Goal: Information Seeking & Learning: Learn about a topic

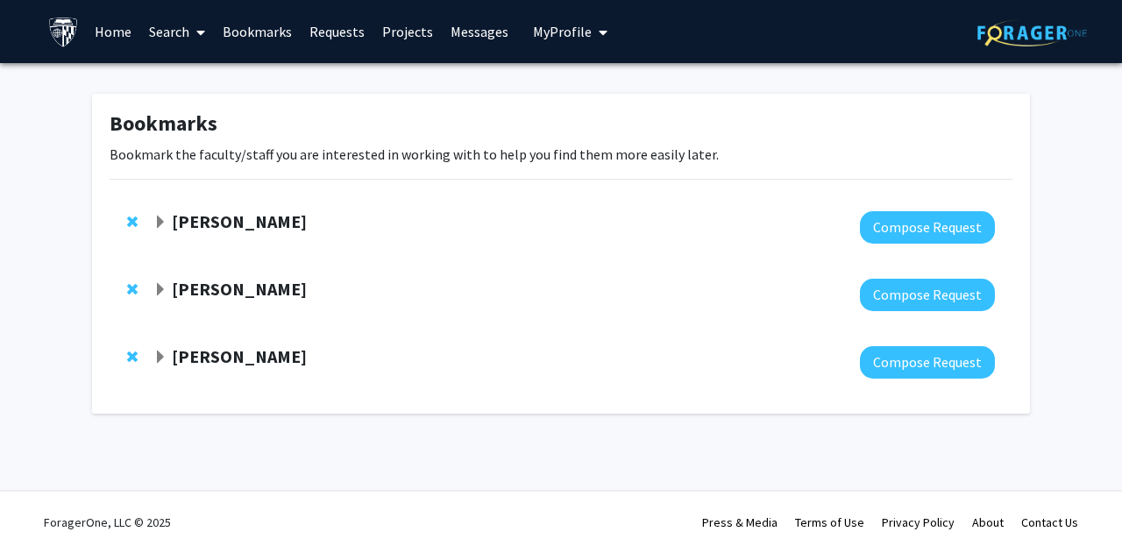
click at [225, 238] on div at bounding box center [574, 227] width 842 height 32
click at [207, 274] on div "[PERSON_NAME] Compose Request" at bounding box center [561, 294] width 903 height 67
click at [209, 282] on strong "[PERSON_NAME]" at bounding box center [239, 289] width 135 height 22
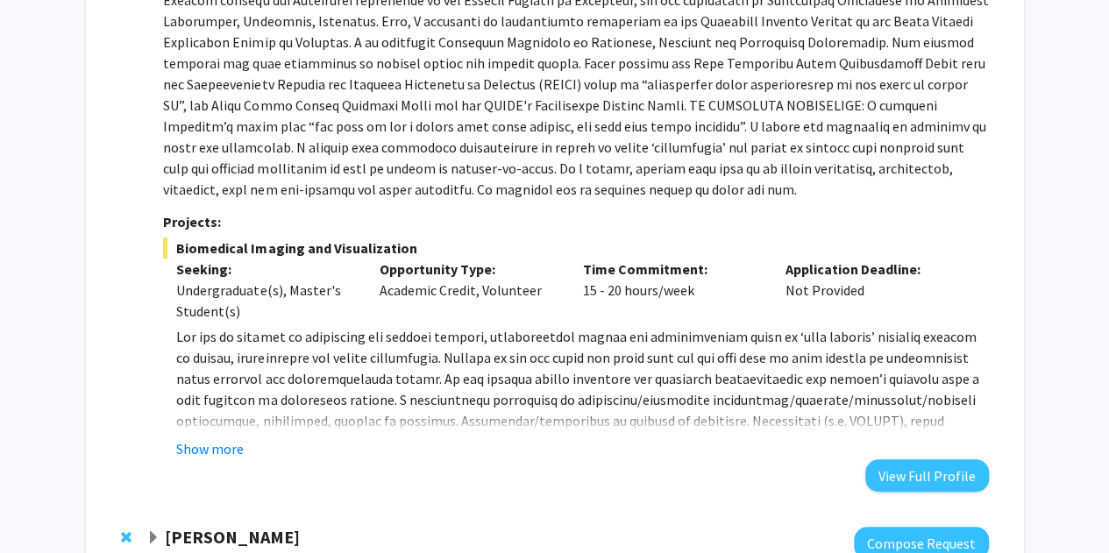
scroll to position [379, 0]
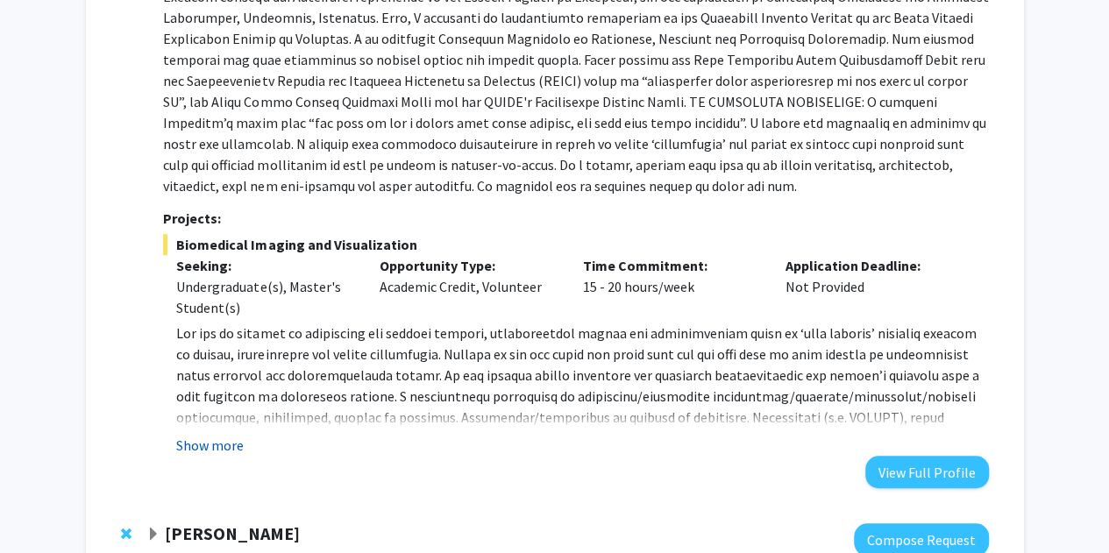
click at [221, 437] on button "Show more" at bounding box center [209, 445] width 67 height 21
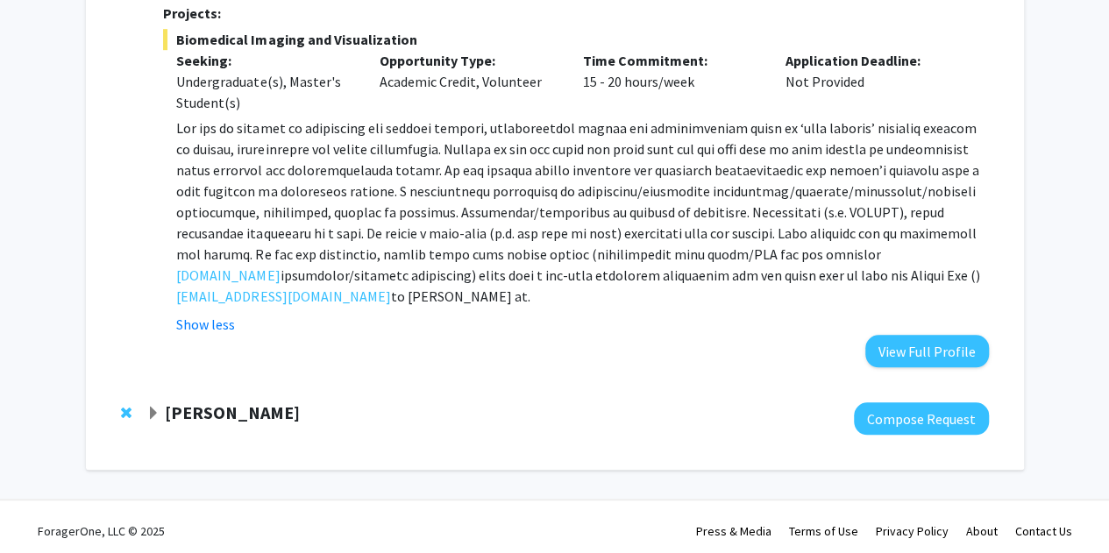
scroll to position [592, 0]
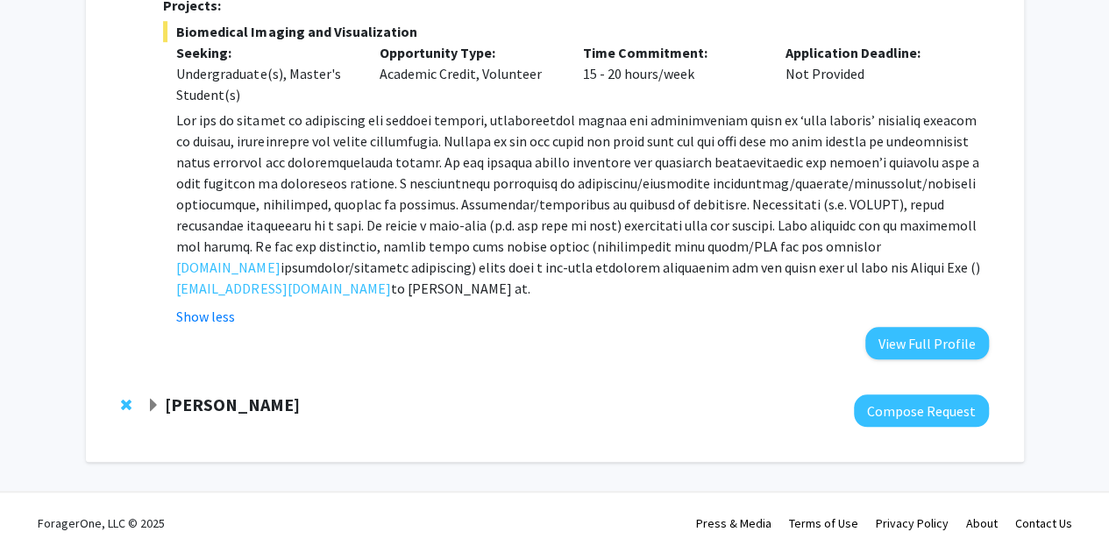
click at [230, 398] on strong "[PERSON_NAME]" at bounding box center [232, 405] width 135 height 22
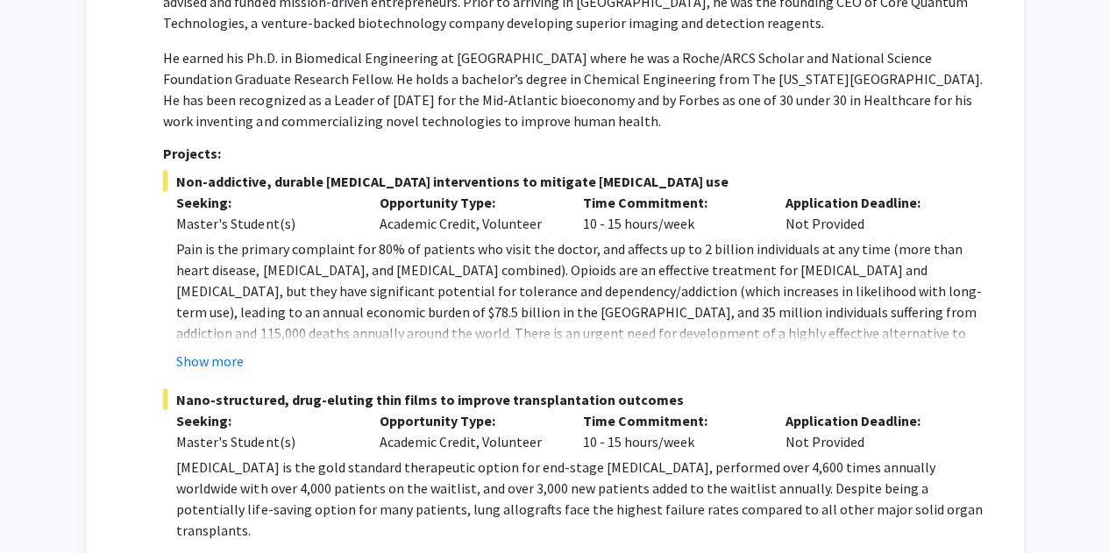
scroll to position [1504, 0]
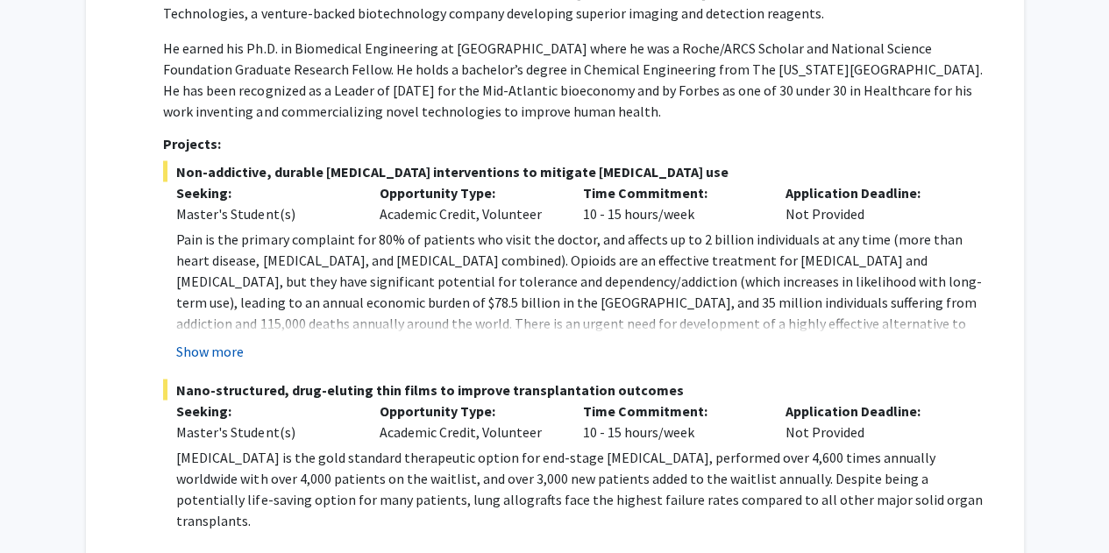
click at [232, 351] on button "Show more" at bounding box center [209, 350] width 67 height 21
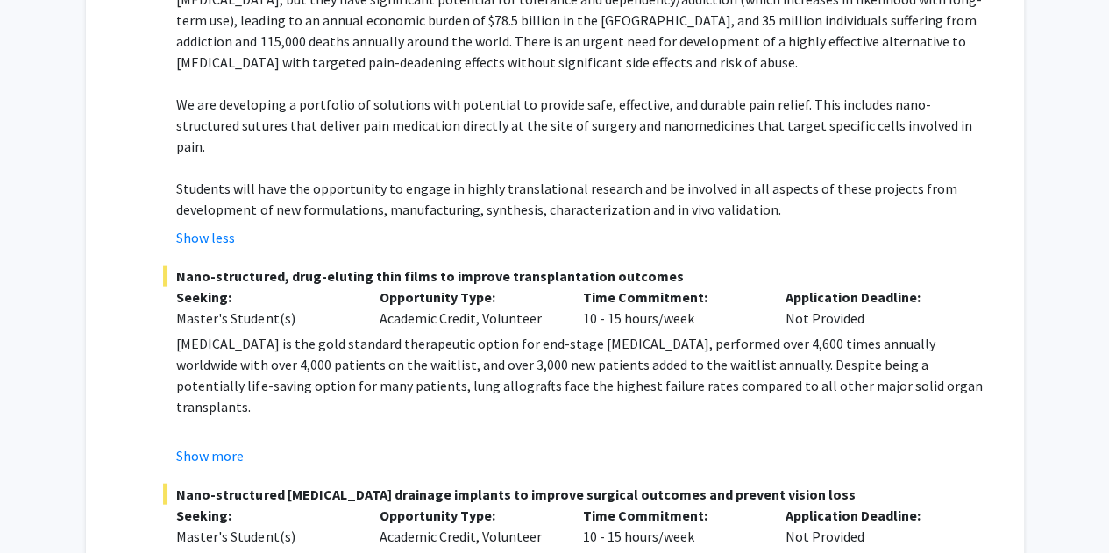
scroll to position [1844, 0]
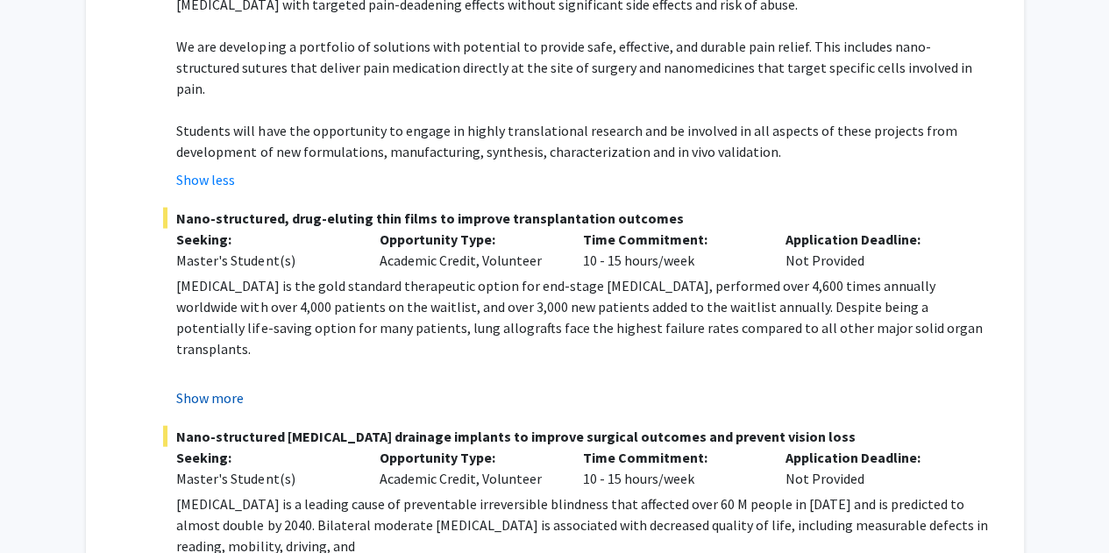
click at [214, 387] on button "Show more" at bounding box center [209, 397] width 67 height 21
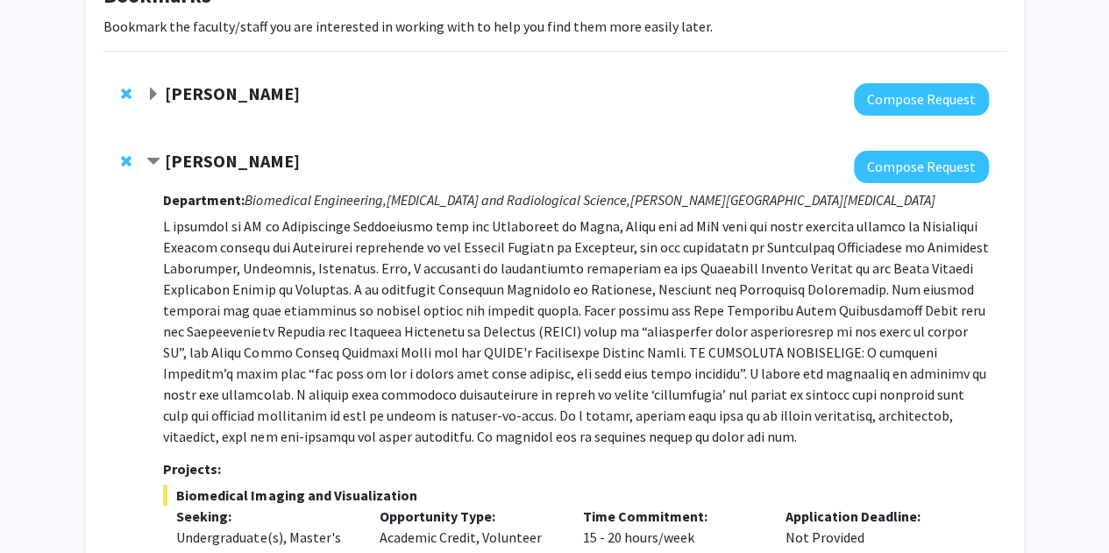
scroll to position [0, 0]
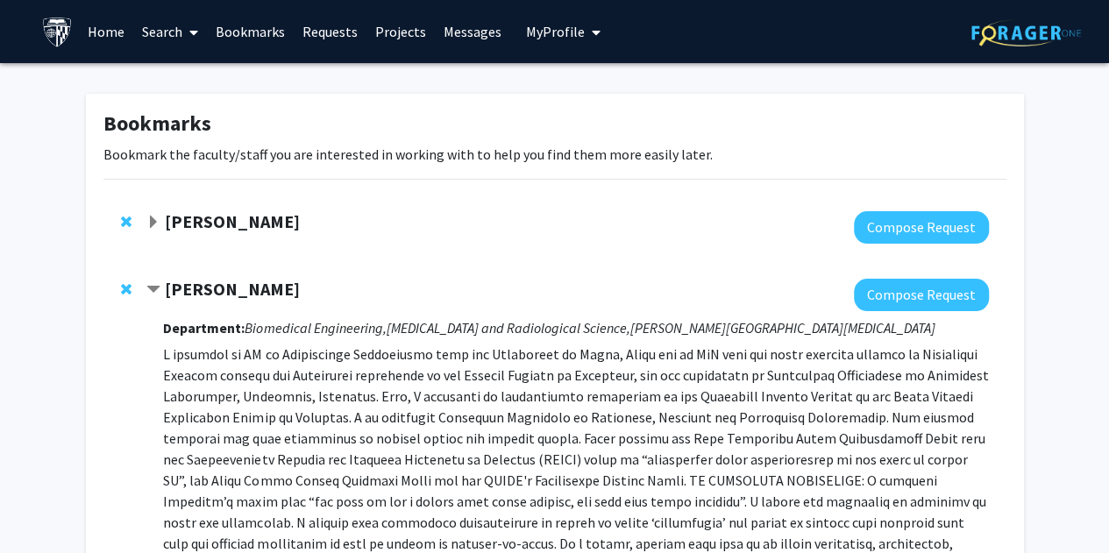
click at [256, 220] on strong "[PERSON_NAME]" at bounding box center [232, 221] width 135 height 22
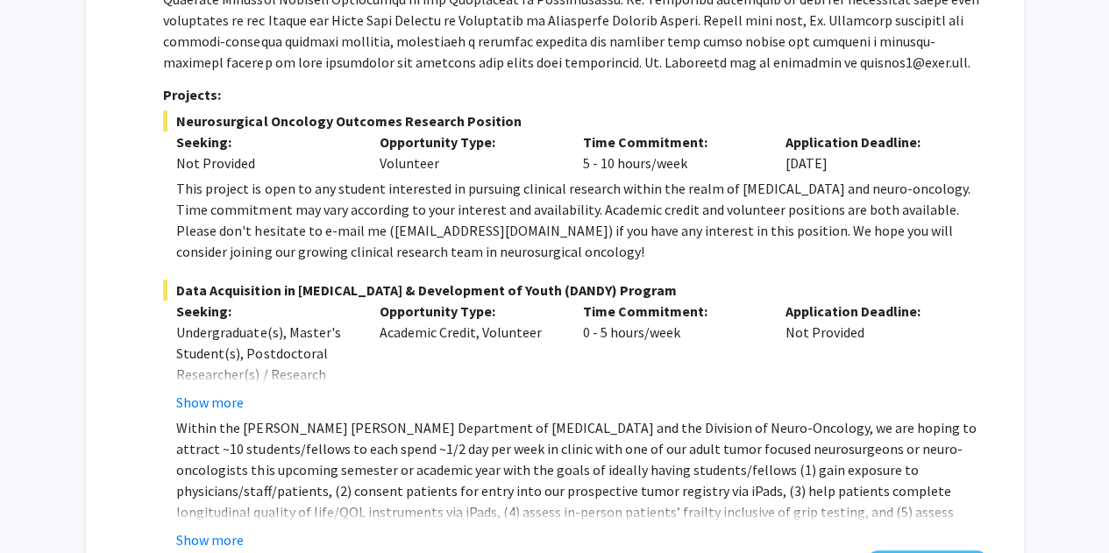
scroll to position [373, 0]
click at [230, 402] on button "Show more" at bounding box center [209, 401] width 67 height 21
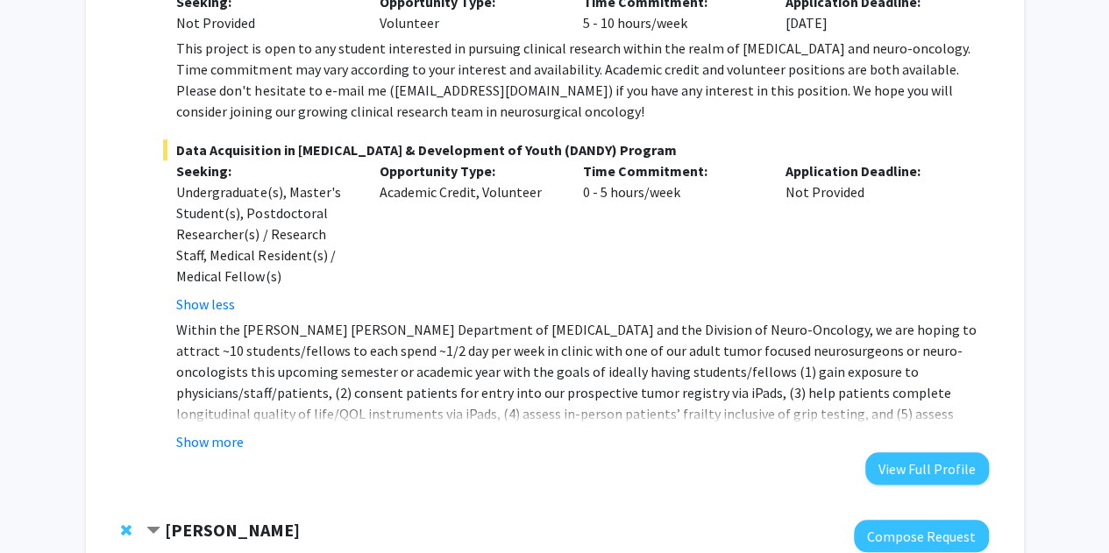
scroll to position [513, 0]
click at [210, 439] on button "Show more" at bounding box center [209, 440] width 67 height 21
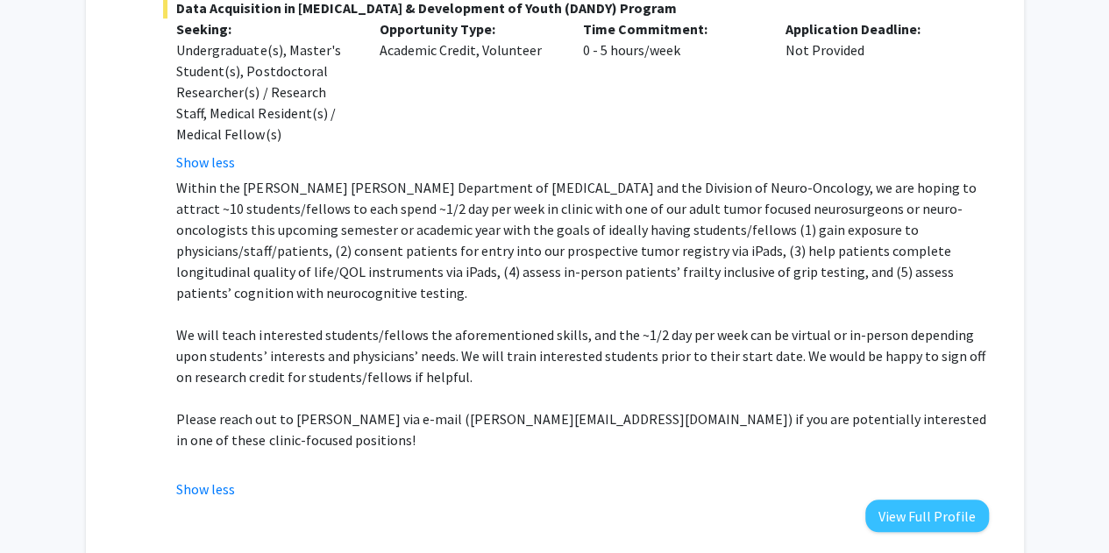
scroll to position [656, 0]
